Goal: Find specific page/section: Find specific page/section

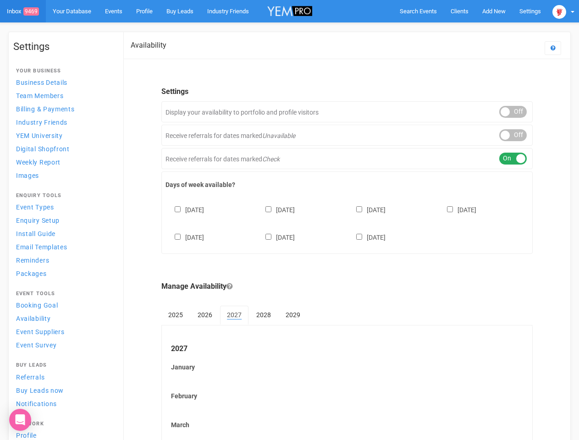
click at [289, 220] on div "[DATE] [DATE] [DATE] [DATE] [DATE] [DATE] [DATE]" at bounding box center [347, 219] width 363 height 55
click at [418, 11] on span "Search Events" at bounding box center [418, 11] width 37 height 7
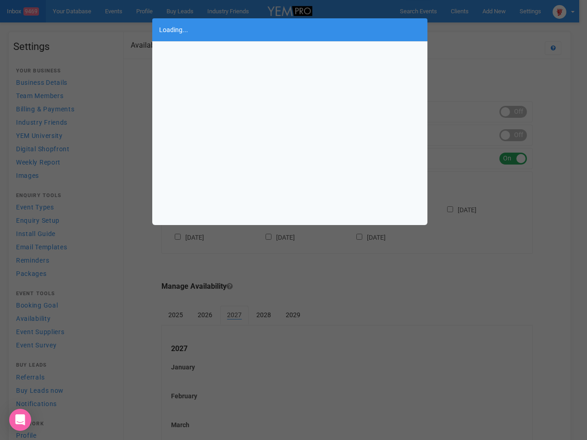
click at [494, 11] on div "Loading..." at bounding box center [293, 220] width 587 height 440
click at [473, 29] on div "Loading..." at bounding box center [293, 220] width 587 height 440
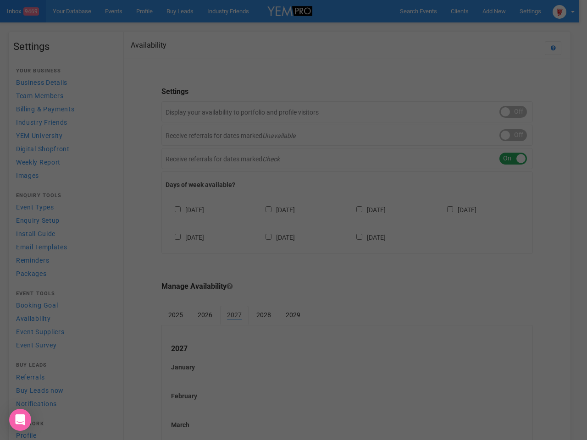
click at [564, 11] on div "Loading..." at bounding box center [293, 220] width 587 height 440
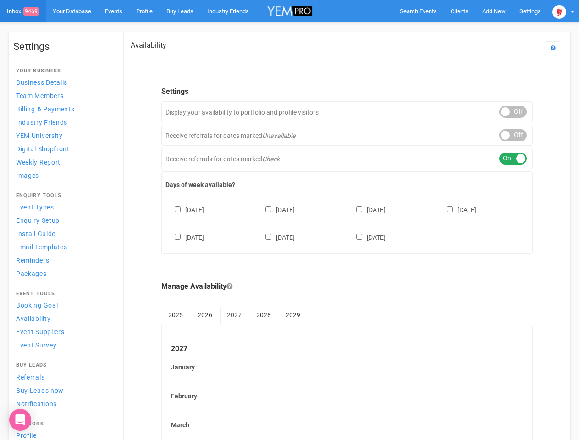
click at [513, 112] on div "ON OFF" at bounding box center [514, 112] width 28 height 12
click at [513, 135] on div "ON OFF" at bounding box center [514, 135] width 28 height 12
click at [513, 159] on div "ON OFF" at bounding box center [514, 159] width 28 height 12
click at [347, 222] on div "[DATE] [DATE] [DATE] [DATE] [DATE] [DATE] [DATE]" at bounding box center [347, 219] width 363 height 55
